Goal: Transaction & Acquisition: Purchase product/service

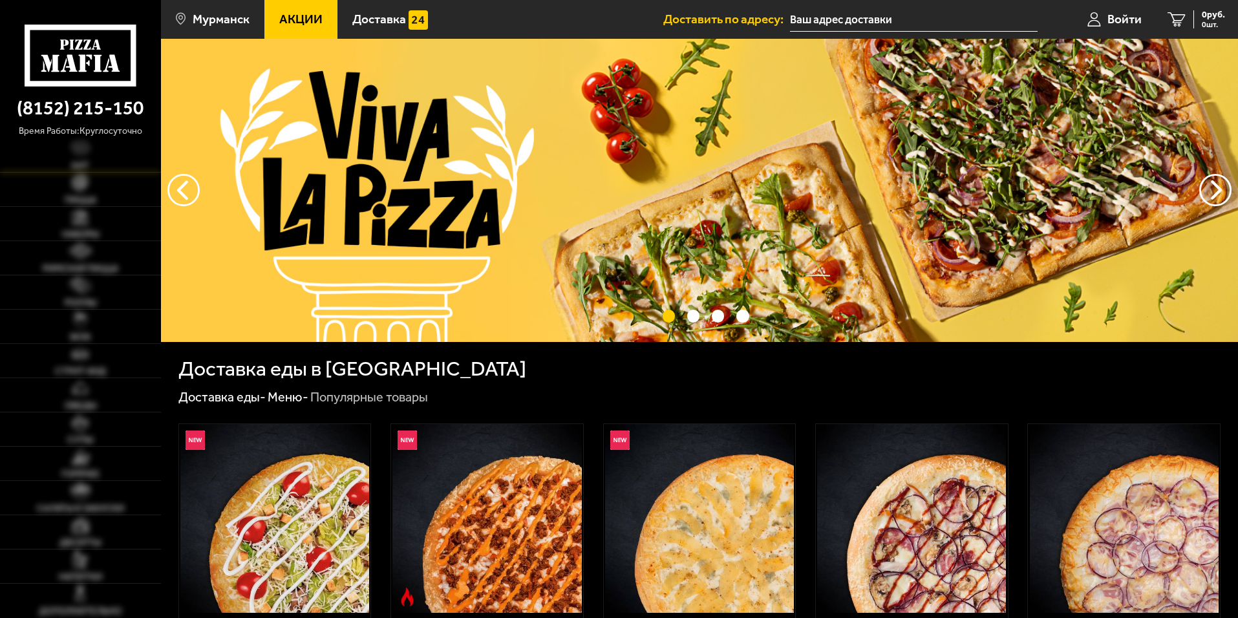
type input "[STREET_ADDRESS][PERSON_NAME]"
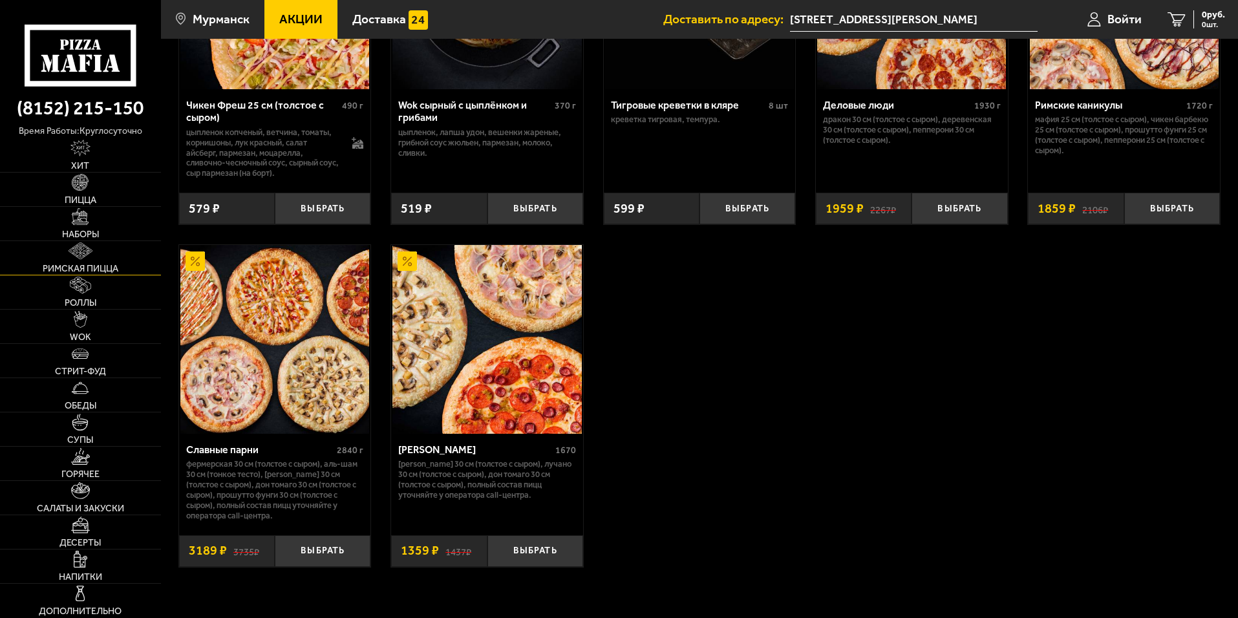
scroll to position [970, 0]
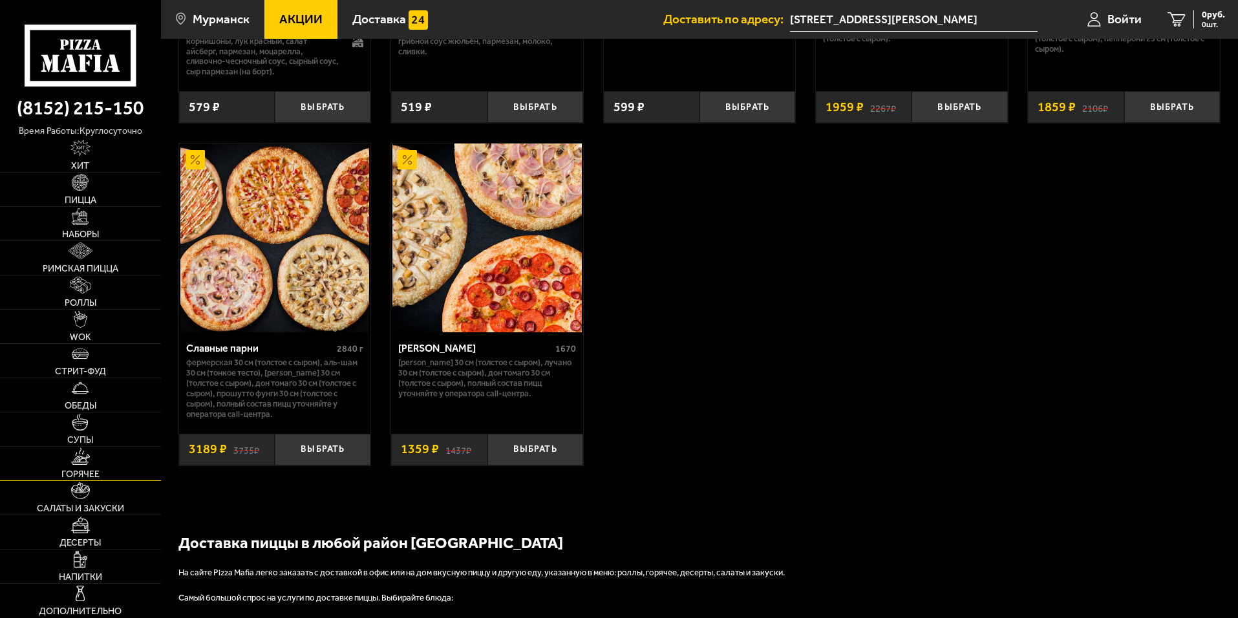
click at [88, 466] on link "Горячее" at bounding box center [80, 464] width 161 height 34
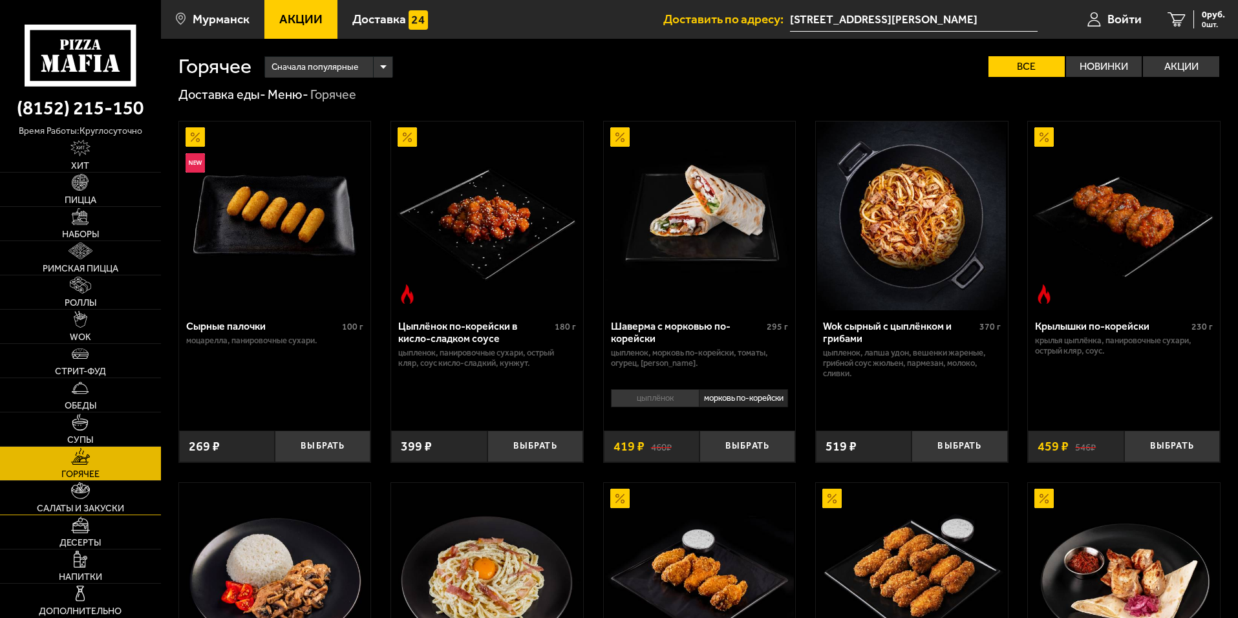
click at [84, 504] on span "Салаты и закуски" at bounding box center [80, 508] width 87 height 9
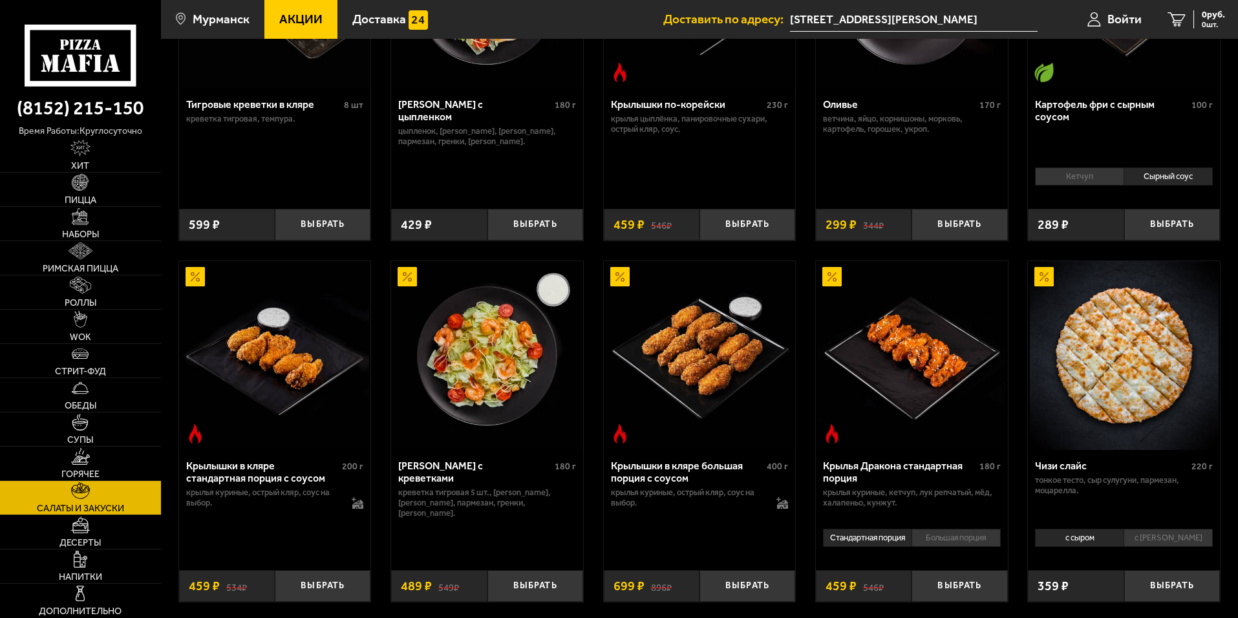
scroll to position [323, 0]
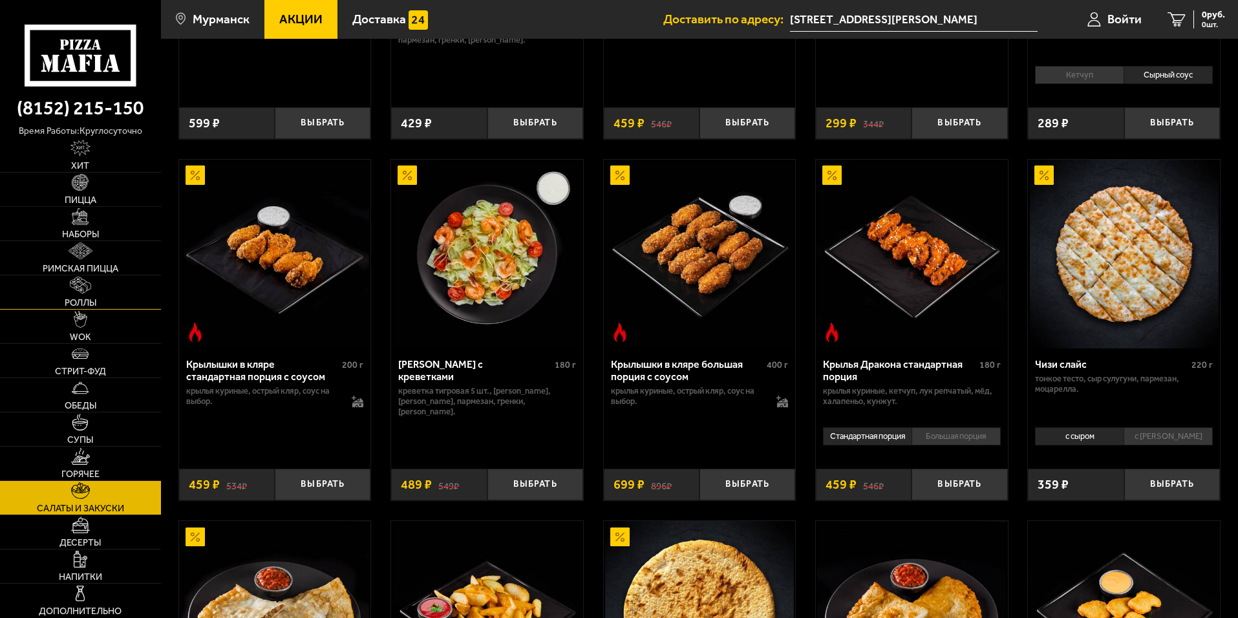
click at [81, 299] on span "Роллы" at bounding box center [81, 303] width 32 height 9
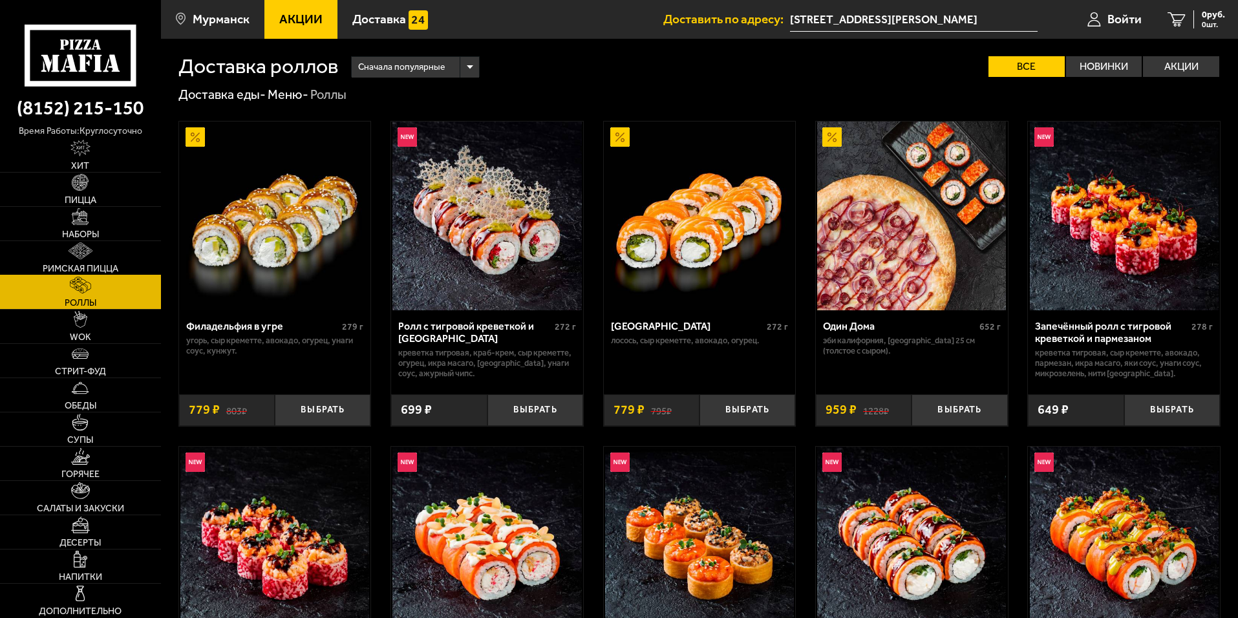
click at [86, 256] on img at bounding box center [81, 251] width 24 height 17
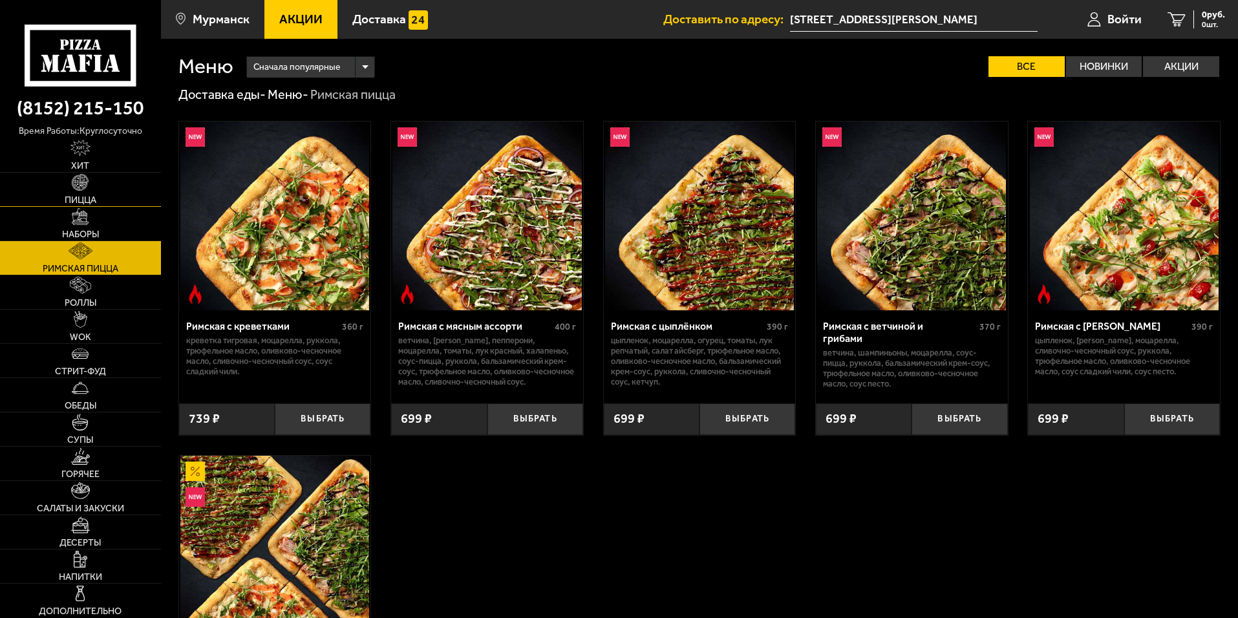
click at [85, 188] on img at bounding box center [80, 182] width 17 height 17
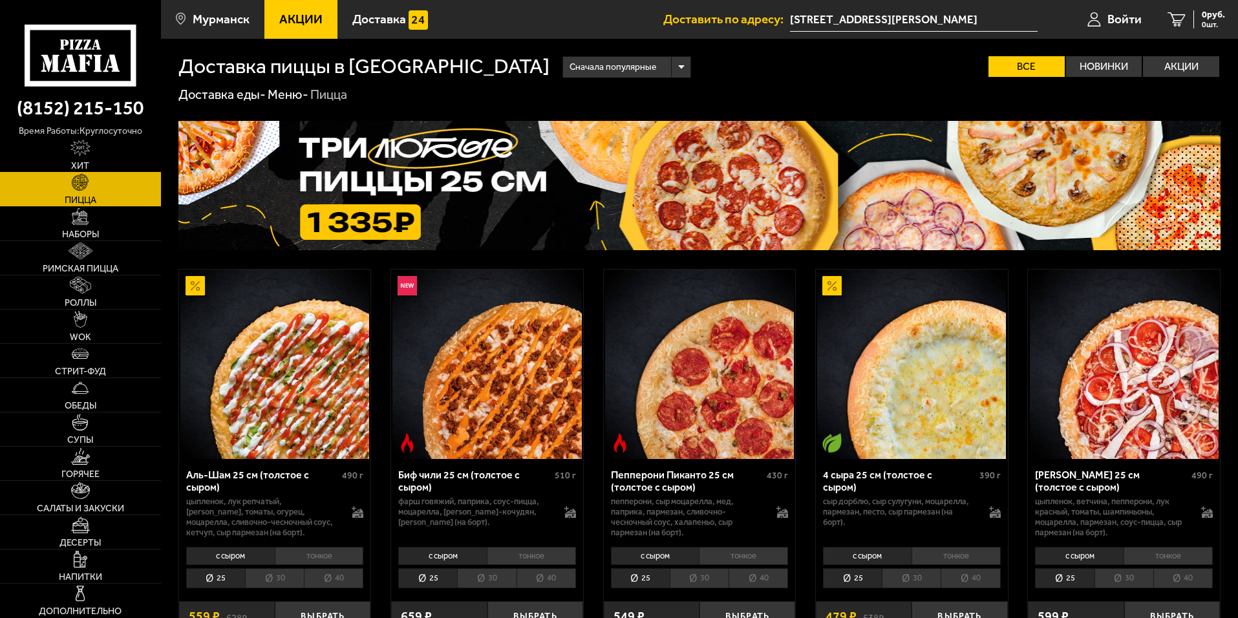
click at [83, 162] on span "Хит" at bounding box center [80, 166] width 18 height 9
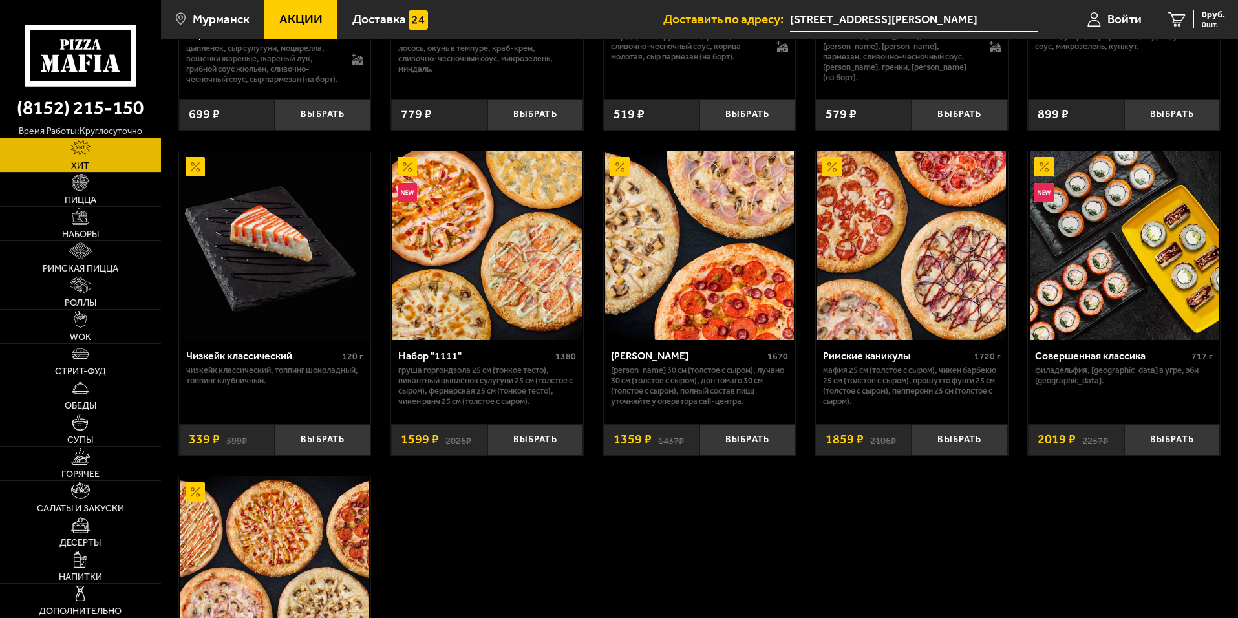
scroll to position [907, 0]
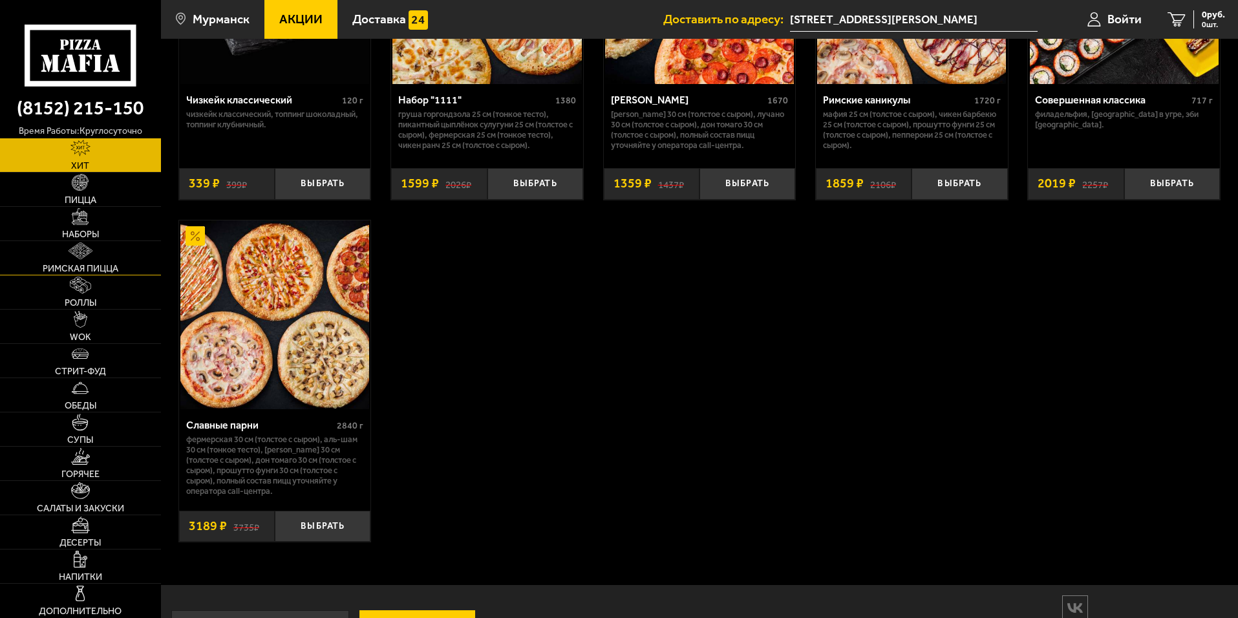
click at [96, 249] on link "Римская пицца" at bounding box center [80, 258] width 161 height 34
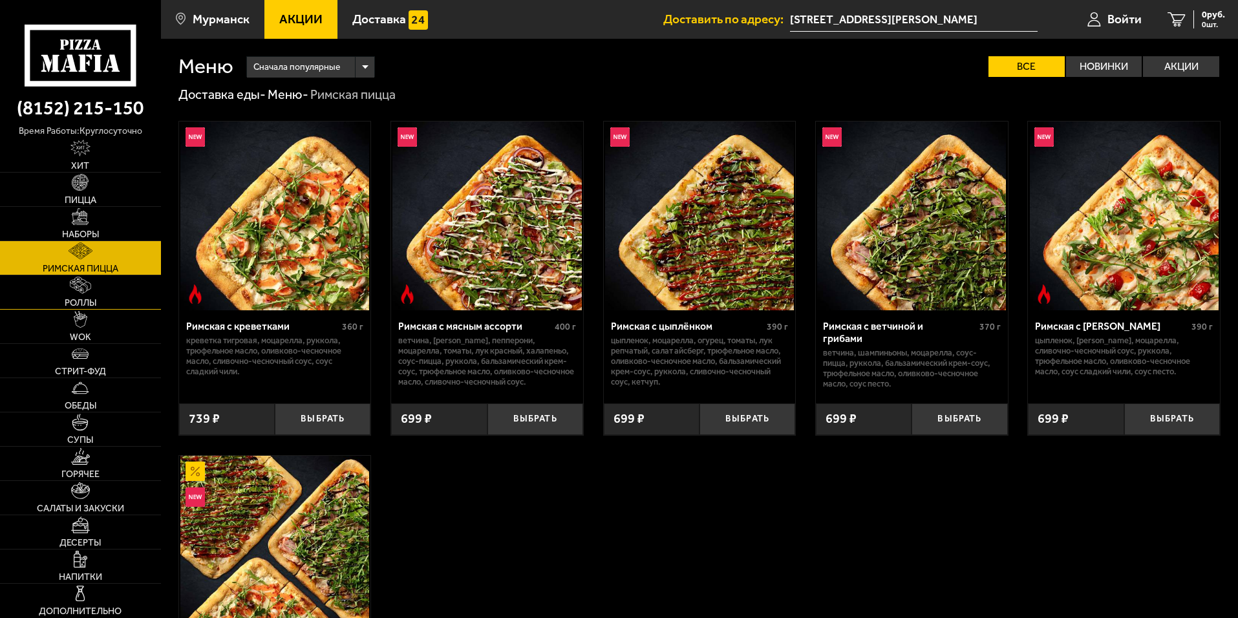
click at [82, 305] on span "Роллы" at bounding box center [81, 303] width 32 height 9
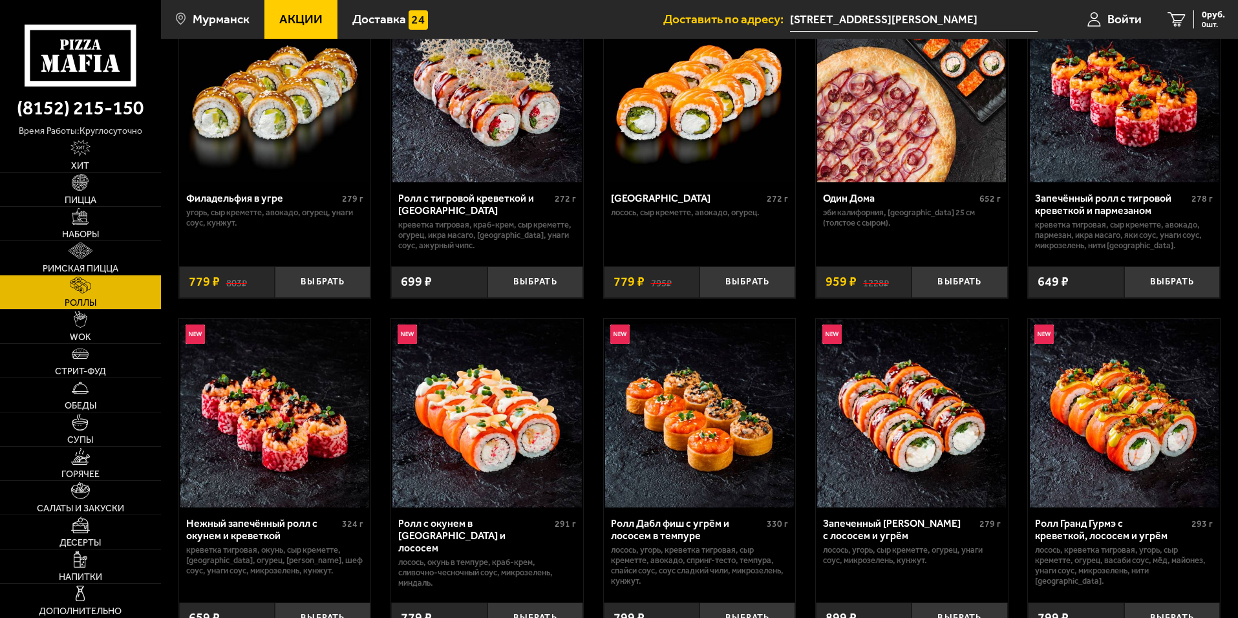
scroll to position [323, 0]
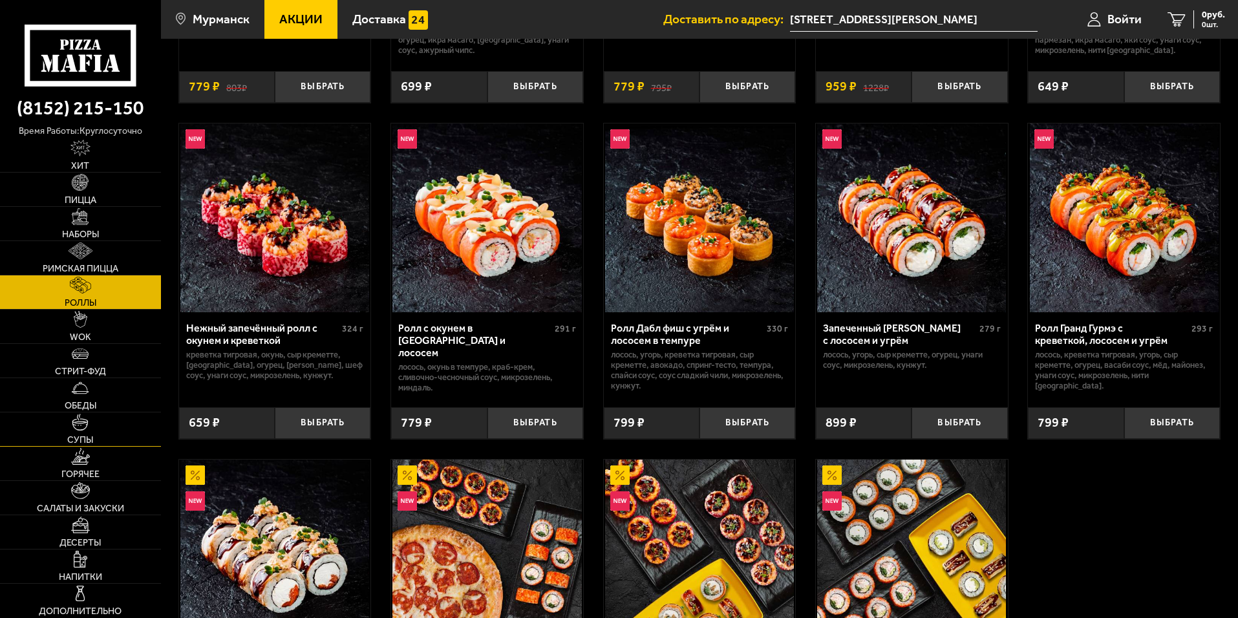
click at [74, 424] on img at bounding box center [80, 422] width 17 height 17
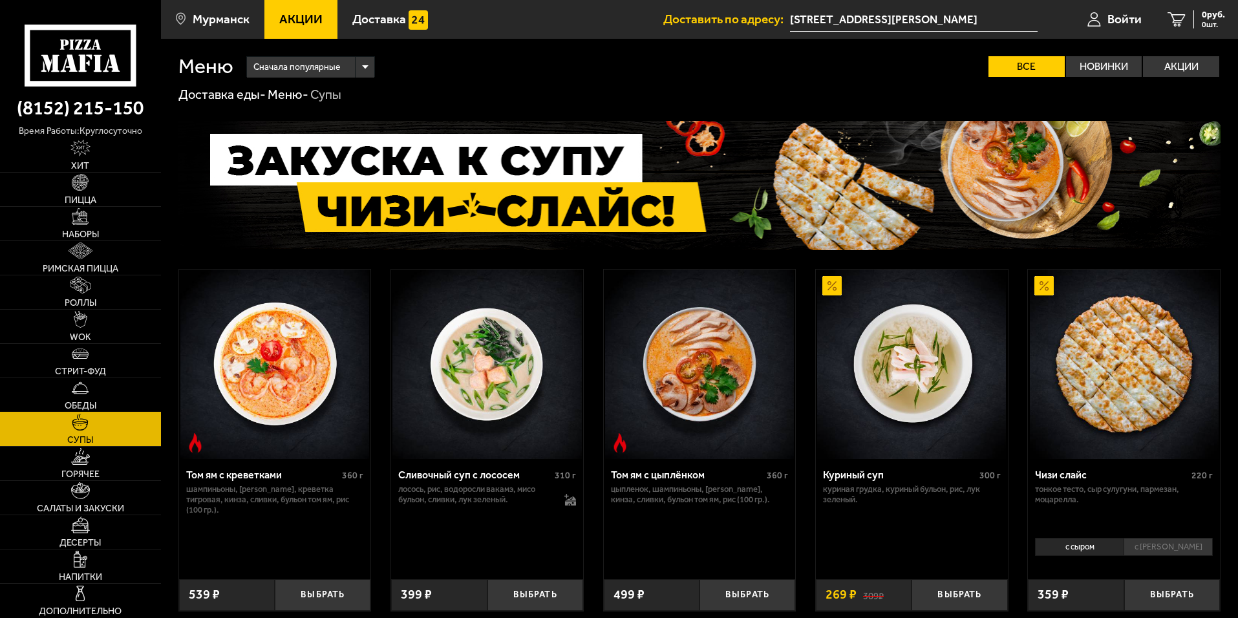
click at [83, 386] on img at bounding box center [80, 388] width 17 height 17
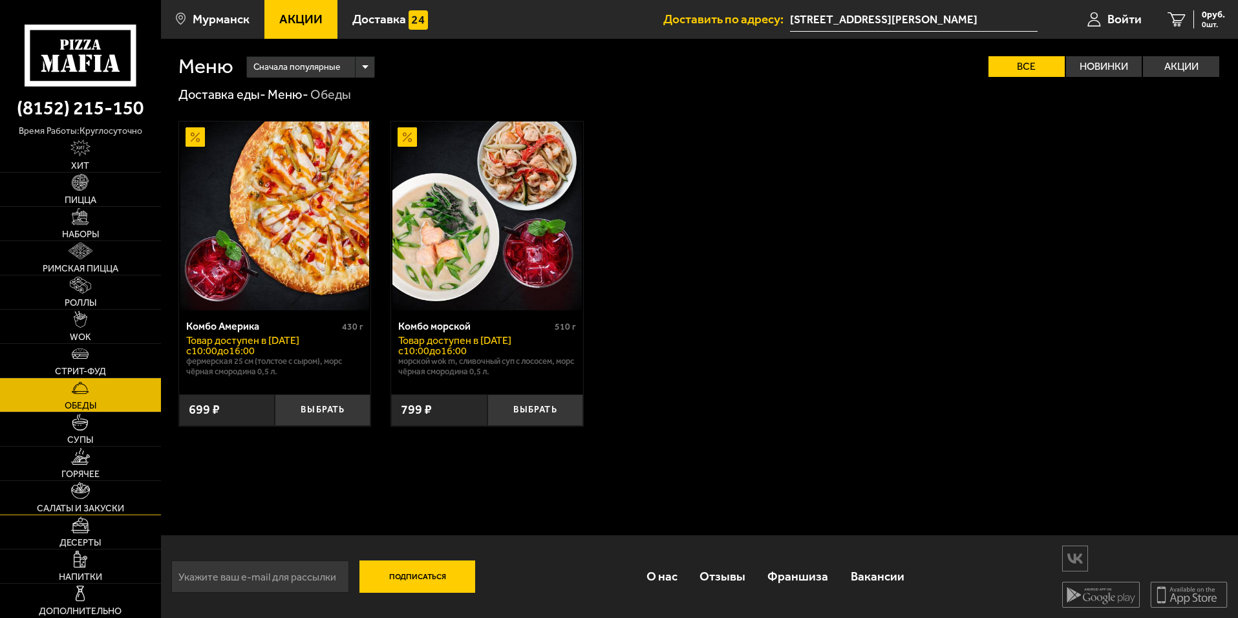
click at [70, 508] on span "Салаты и закуски" at bounding box center [80, 508] width 87 height 9
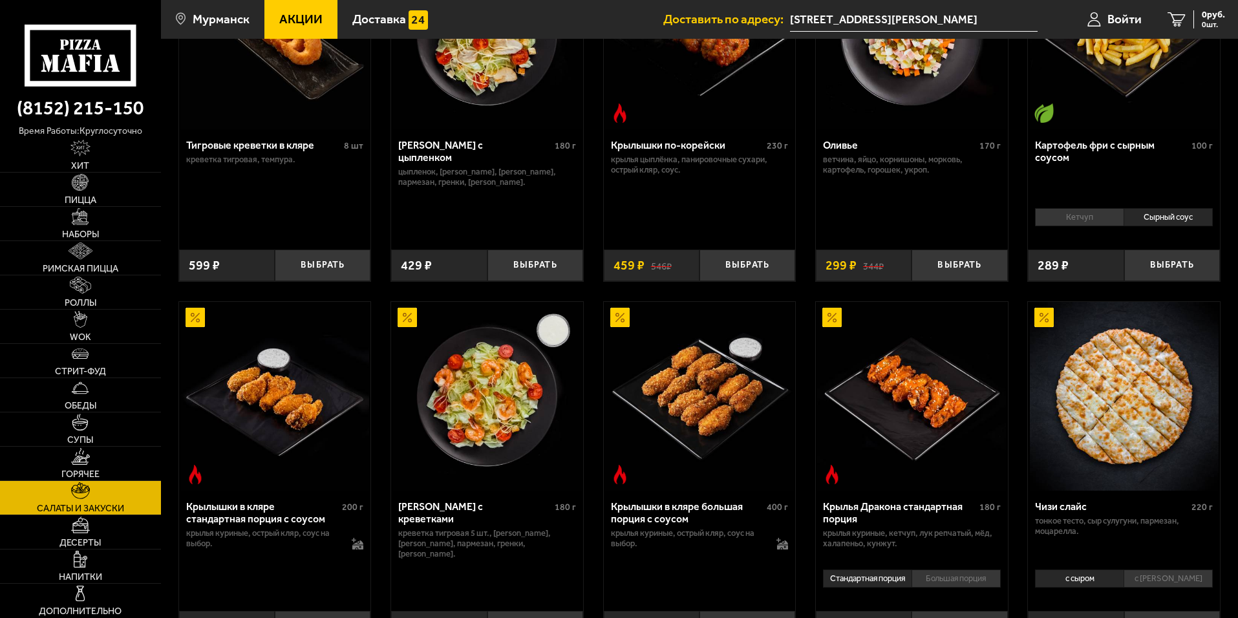
scroll to position [65, 0]
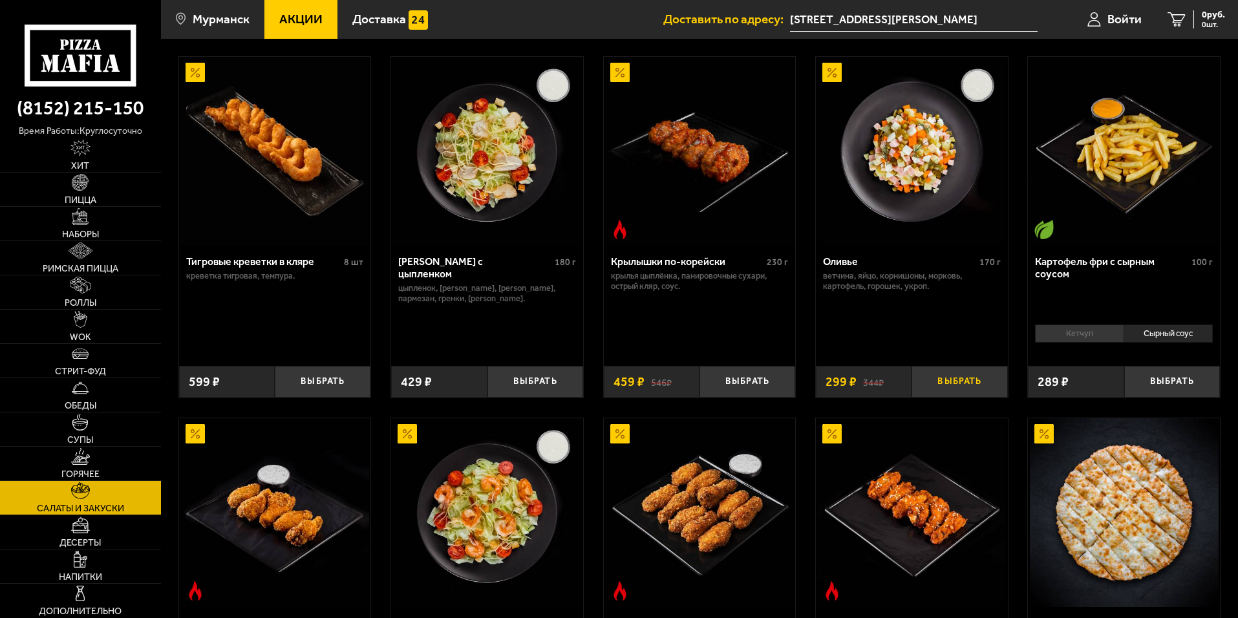
click at [960, 386] on button "Выбрать" at bounding box center [960, 382] width 96 height 32
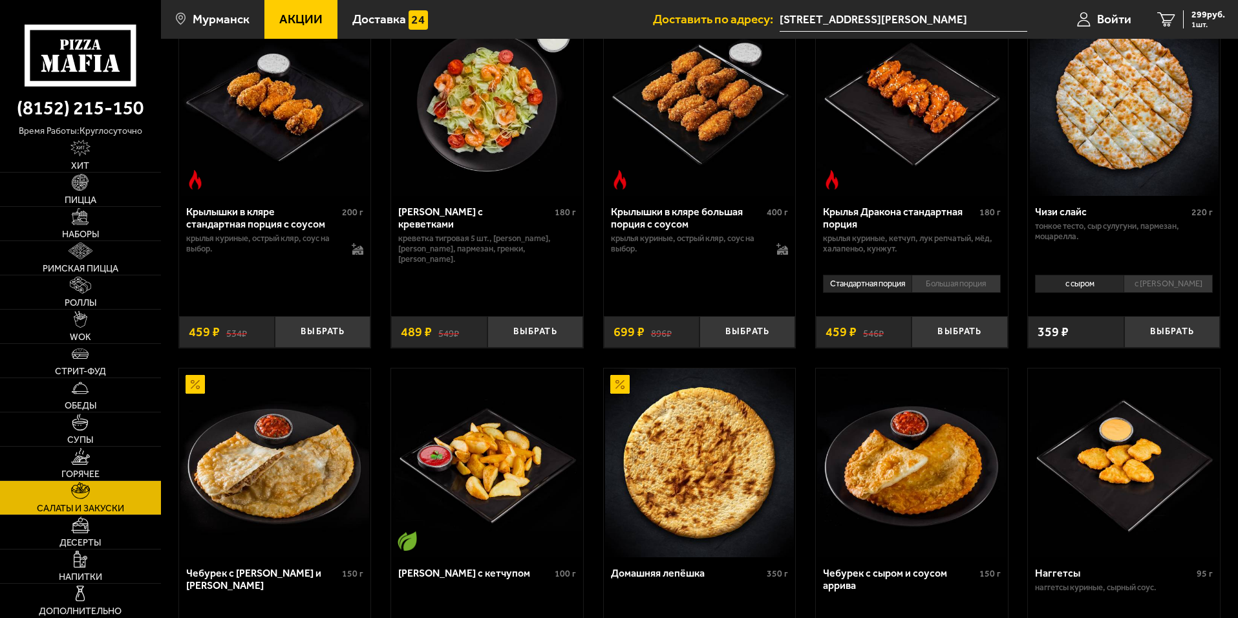
scroll to position [453, 0]
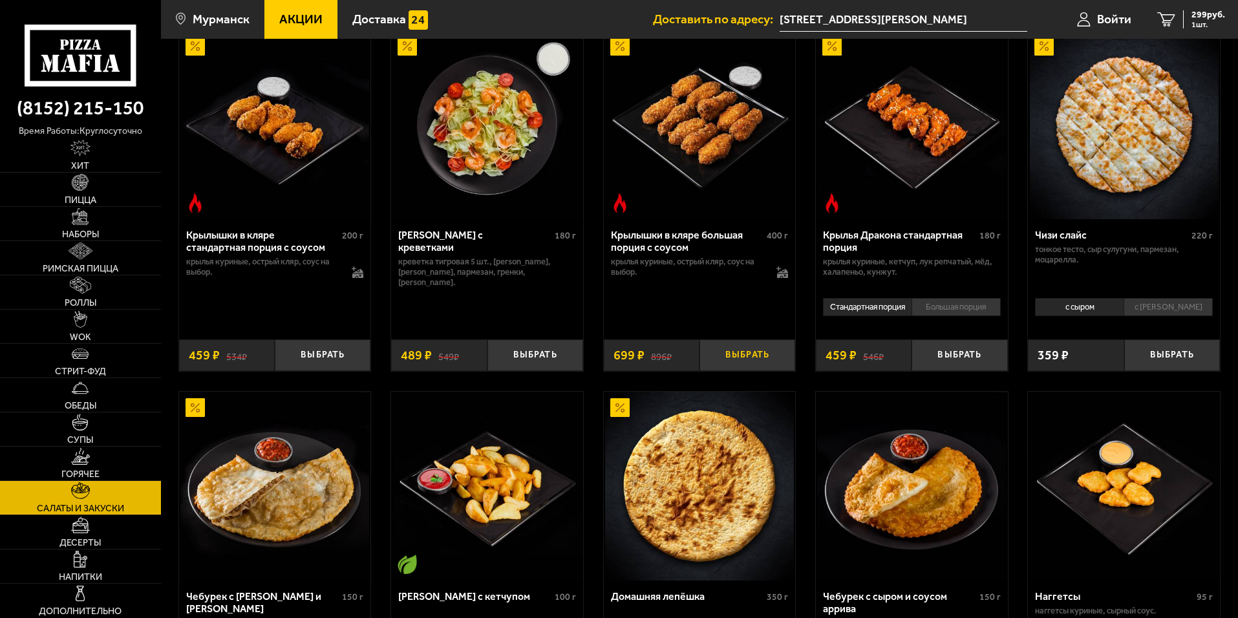
click at [742, 355] on button "Выбрать" at bounding box center [748, 356] width 96 height 32
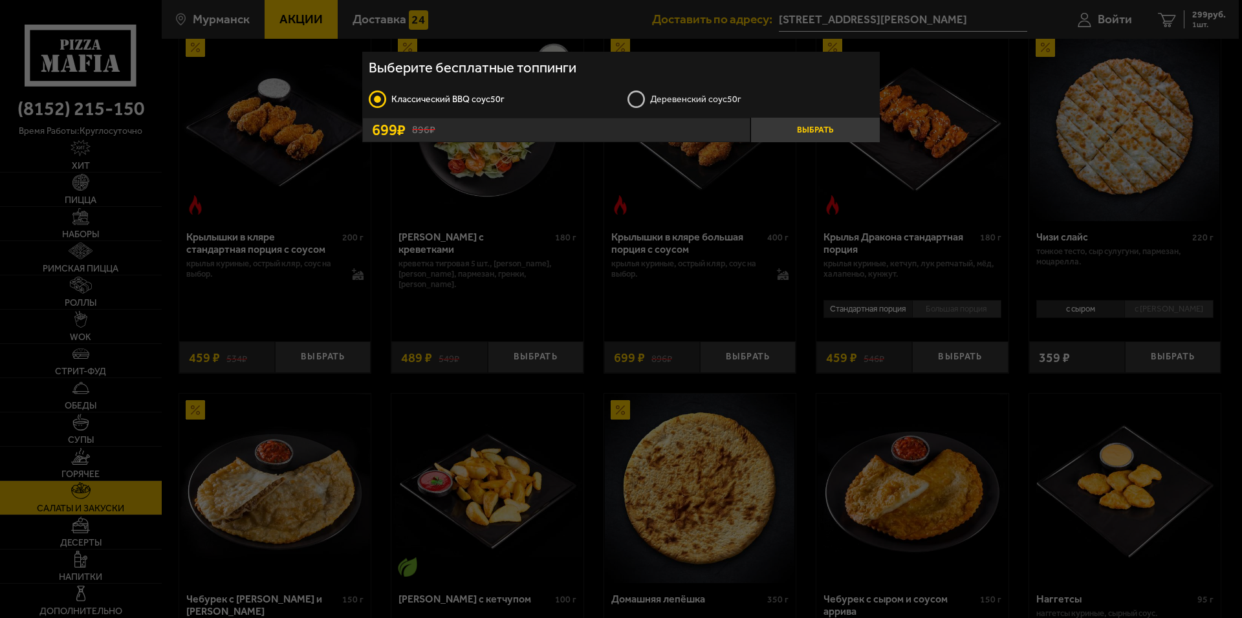
click at [832, 127] on button "Выбрать" at bounding box center [814, 130] width 129 height 25
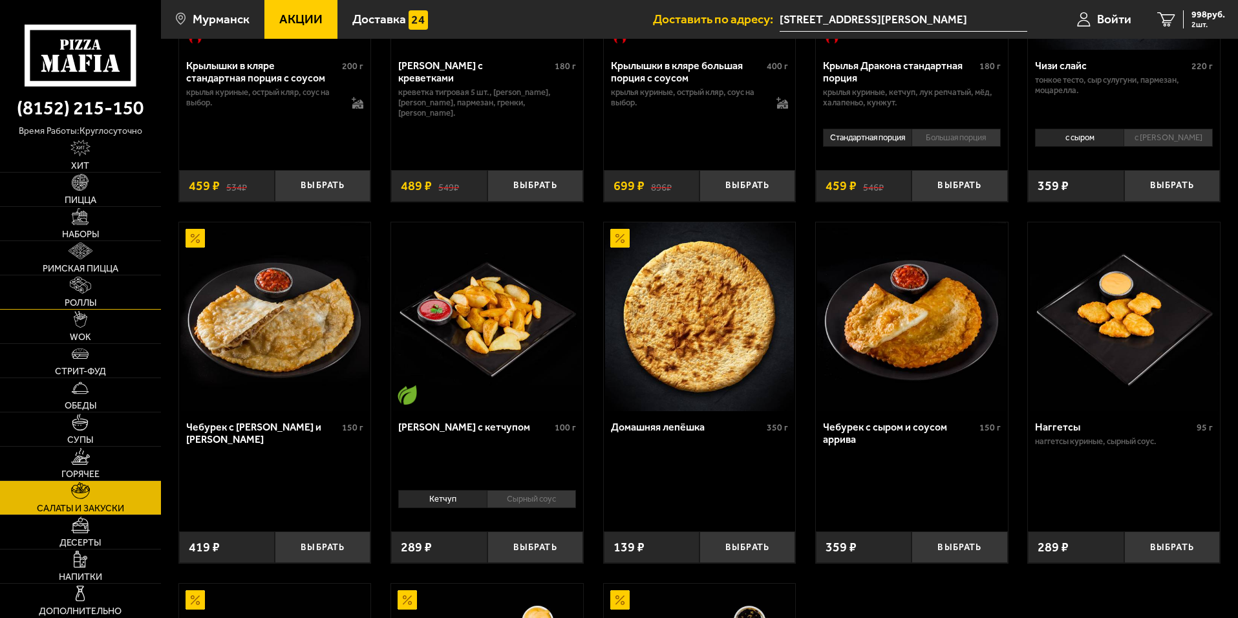
scroll to position [711, 0]
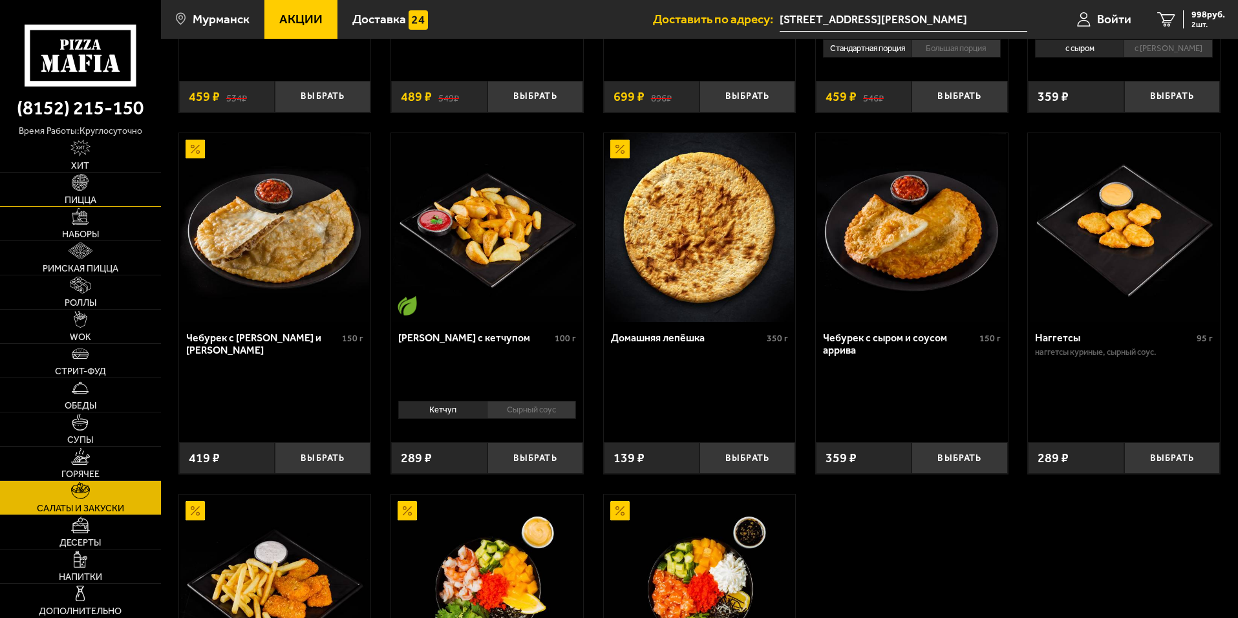
click at [84, 189] on img at bounding box center [80, 182] width 17 height 17
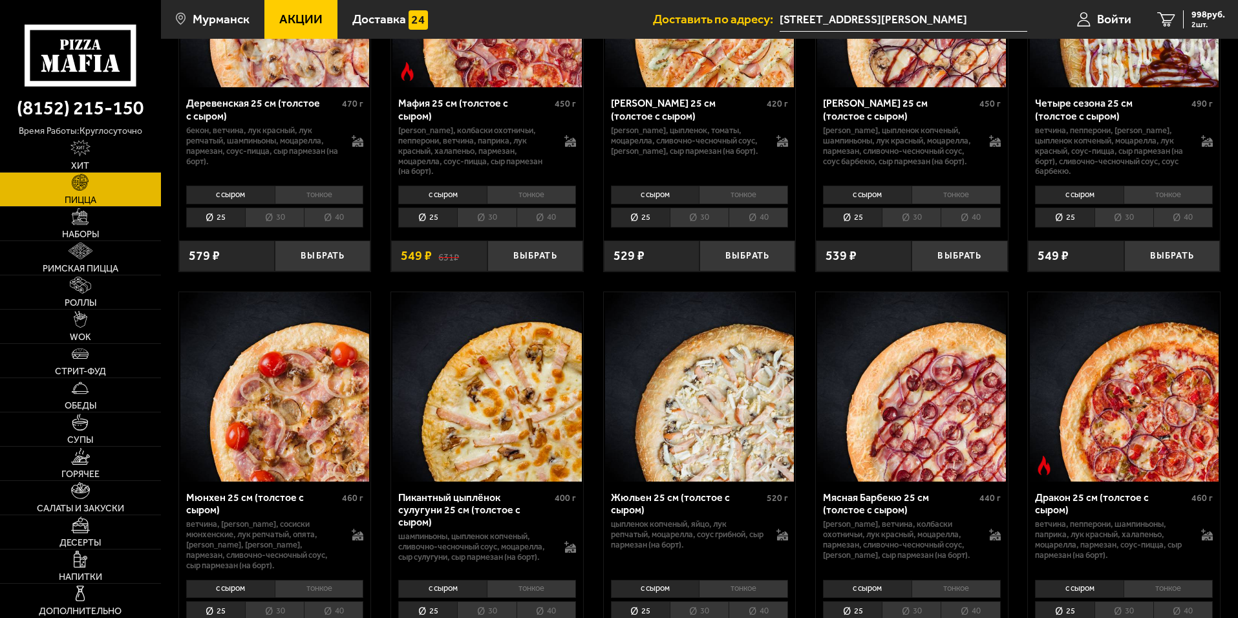
scroll to position [1681, 0]
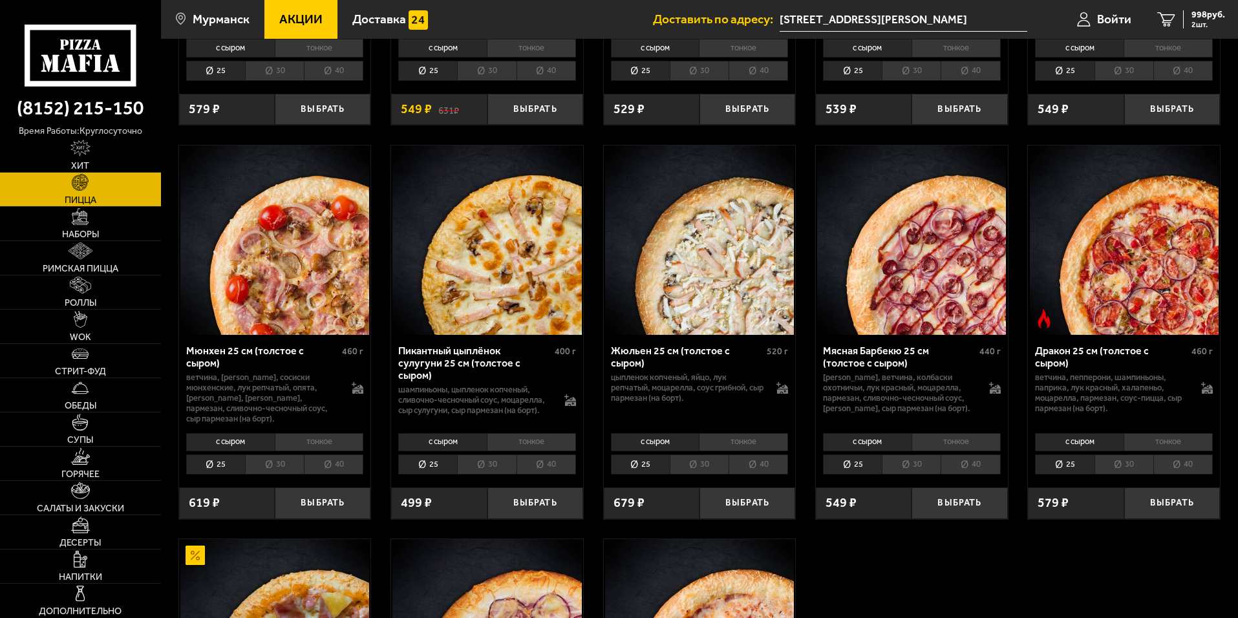
click at [488, 475] on li "30" at bounding box center [486, 465] width 59 height 20
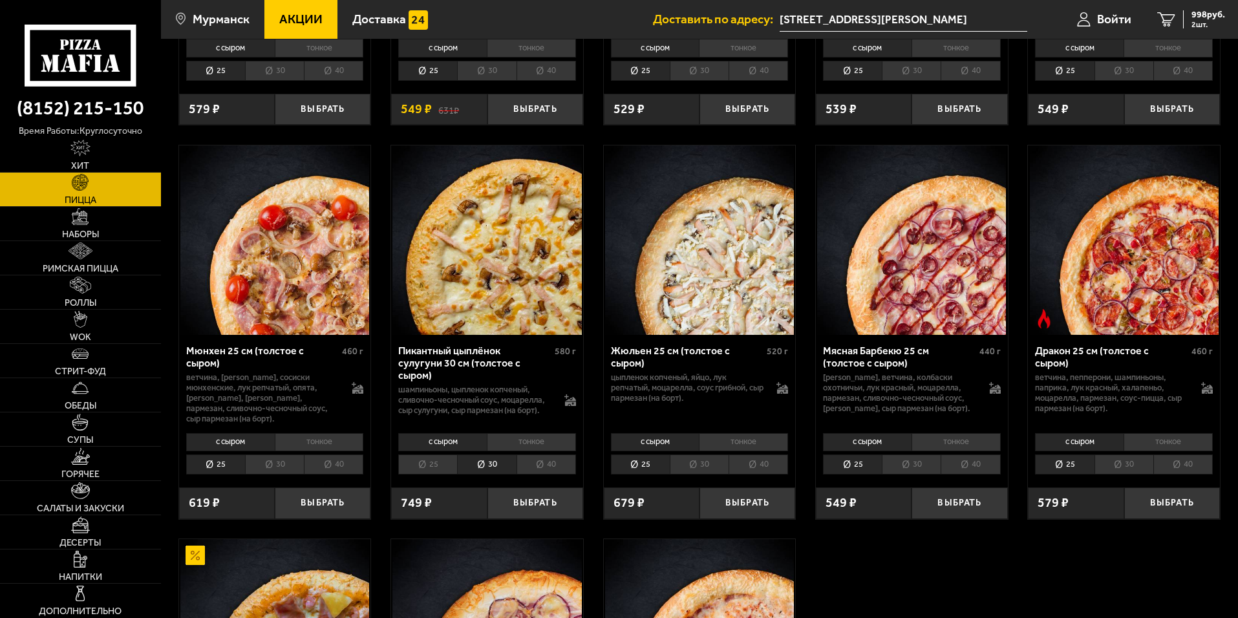
click at [524, 451] on li "тонкое" at bounding box center [531, 442] width 89 height 18
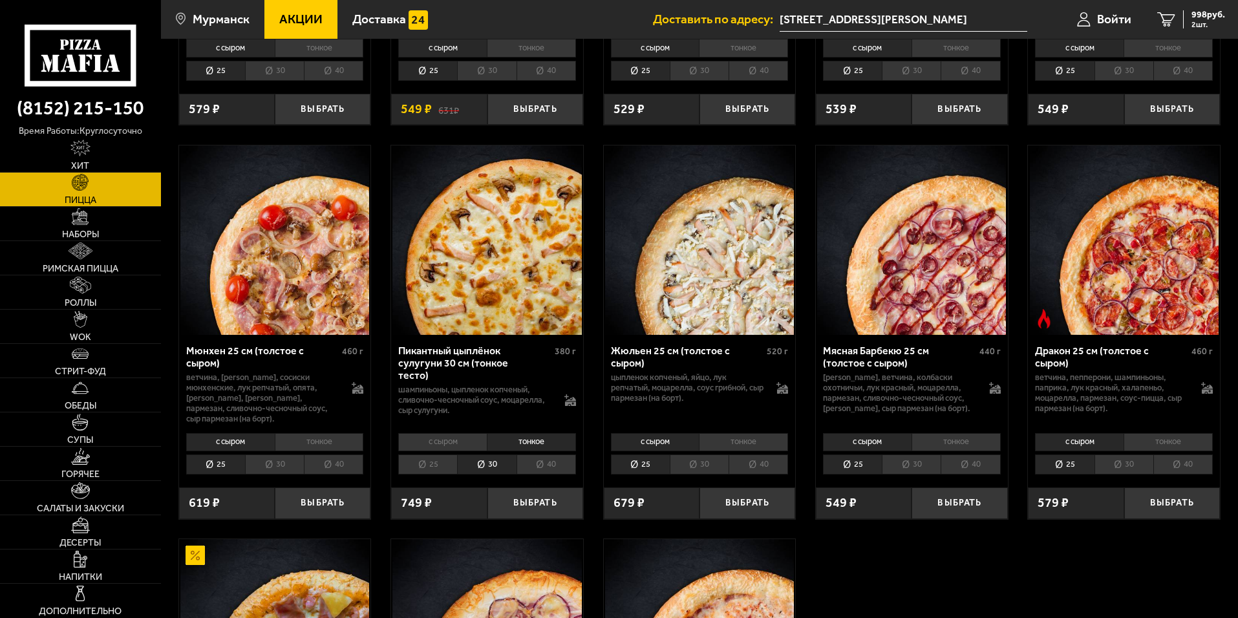
click at [428, 475] on li "25" at bounding box center [427, 465] width 59 height 20
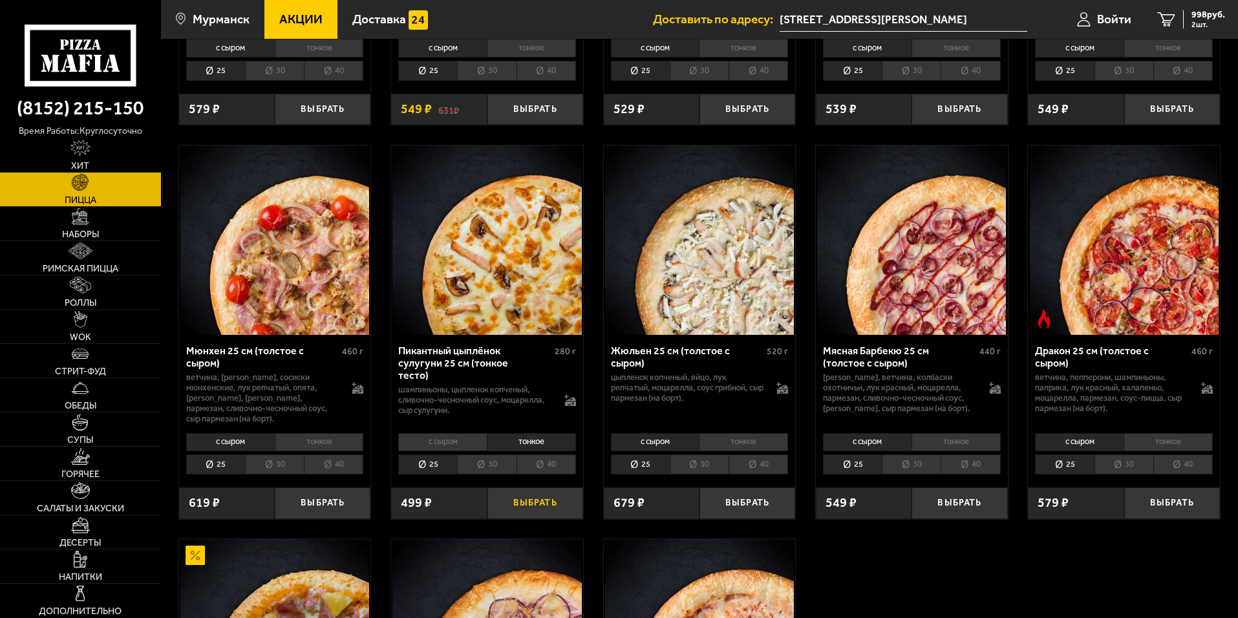
click at [531, 519] on button "Выбрать" at bounding box center [536, 504] width 96 height 32
click at [1214, 17] on span "1497 руб." at bounding box center [1206, 14] width 39 height 9
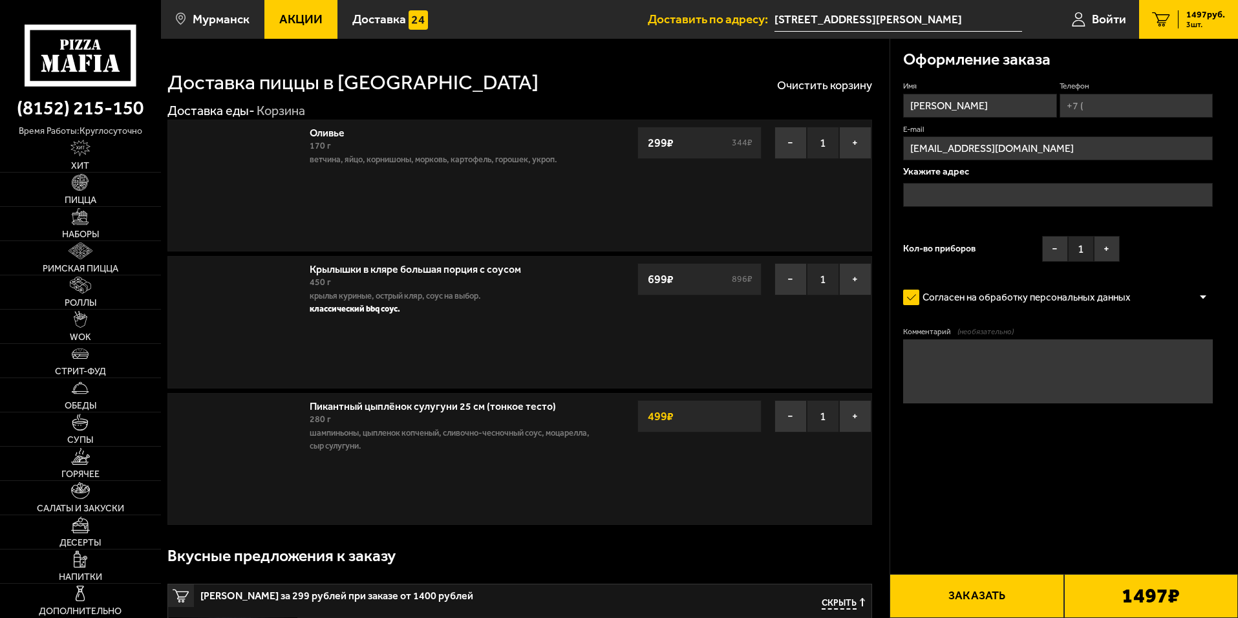
type input "[STREET_ADDRESS][PERSON_NAME]"
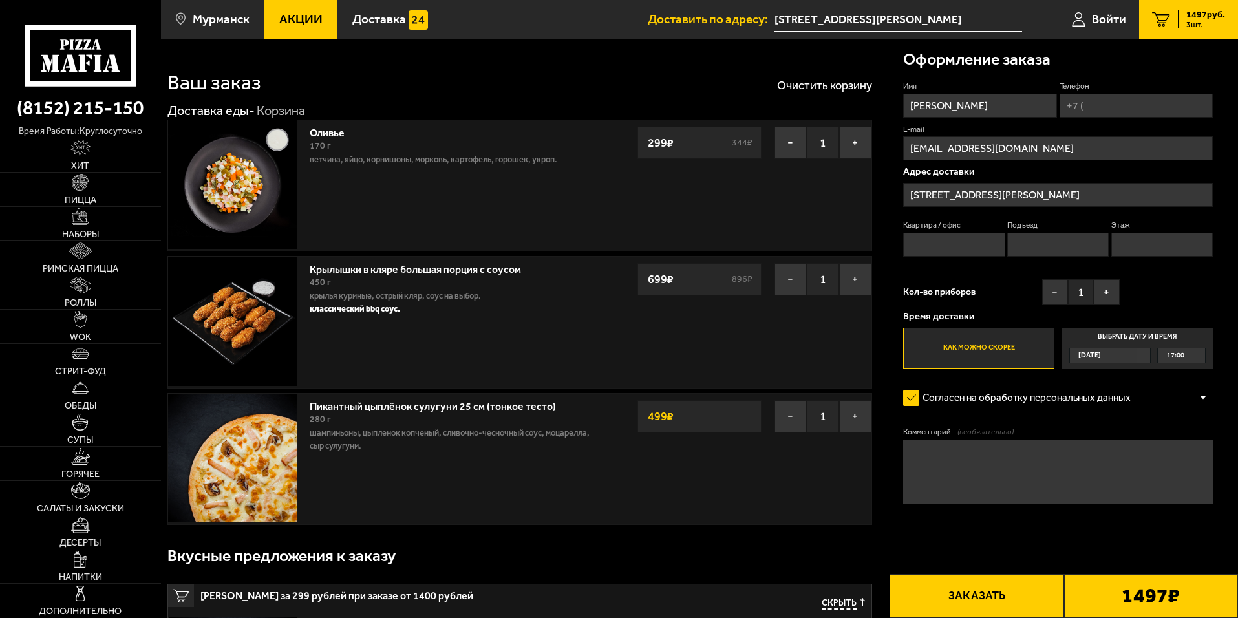
click at [956, 237] on input "Квартира / офис" at bounding box center [954, 245] width 102 height 24
click at [944, 242] on input "Квартира / офис" at bounding box center [954, 245] width 102 height 24
type input "7"
type input "[PHONE_NUMBER]"
type input "1"
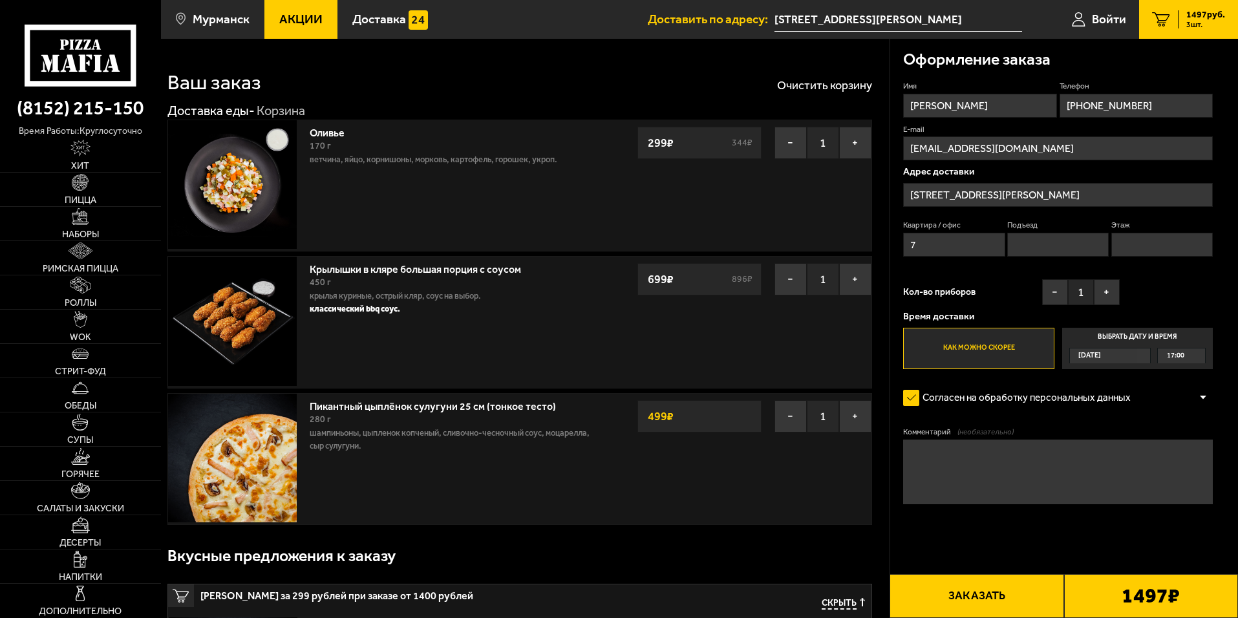
type input "3"
click at [971, 597] on button "Заказать" at bounding box center [977, 596] width 174 height 44
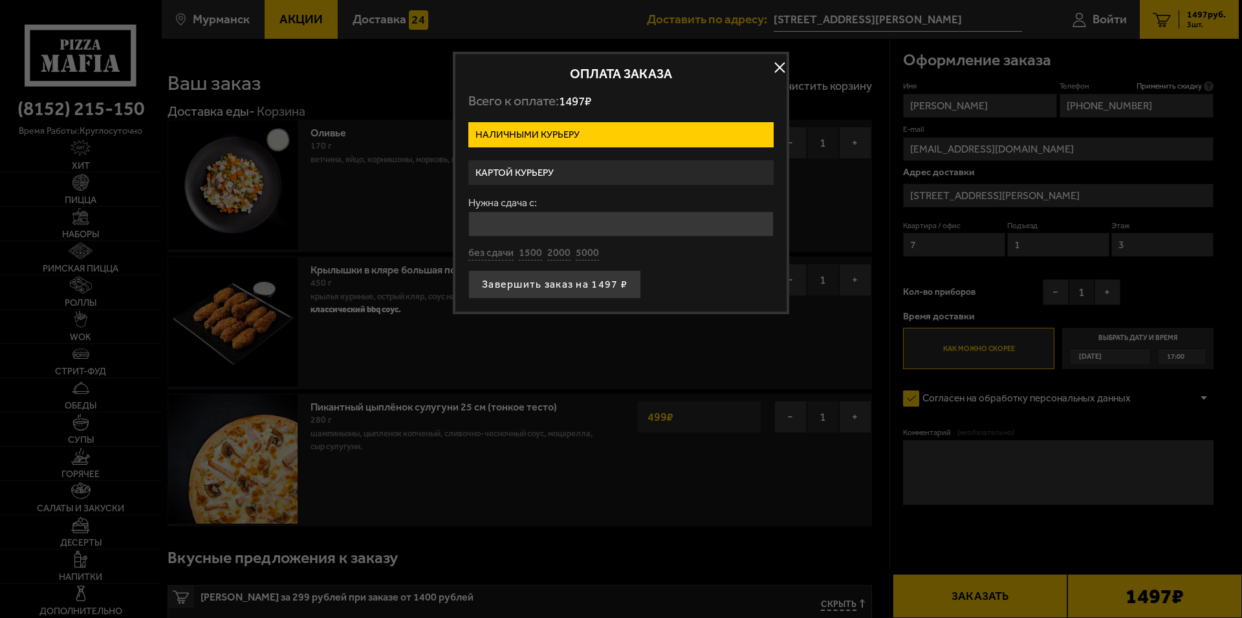
click at [545, 167] on label "Картой курьеру" at bounding box center [620, 172] width 305 height 25
click at [0, 0] on input "Картой курьеру" at bounding box center [0, 0] width 0 height 0
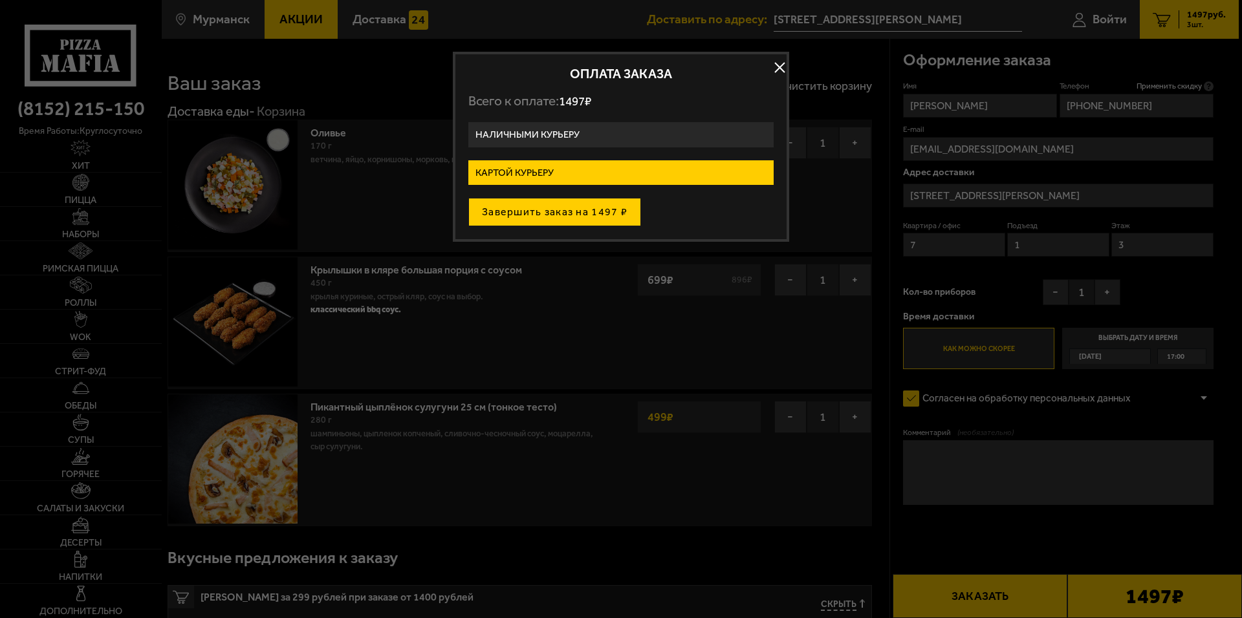
click at [570, 213] on button "Завершить заказ на 1497 ₽" at bounding box center [554, 212] width 173 height 28
